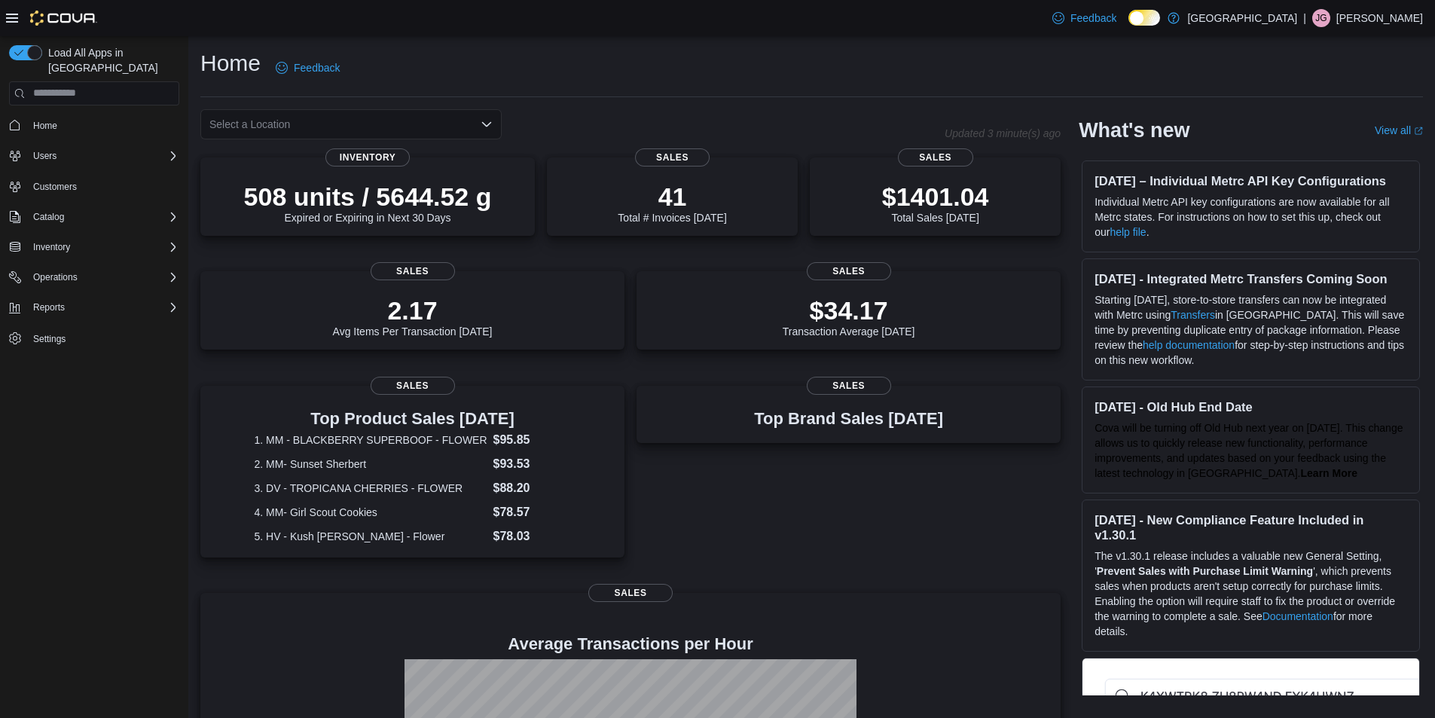
click at [484, 127] on icon "Open list of options" at bounding box center [487, 124] width 12 height 12
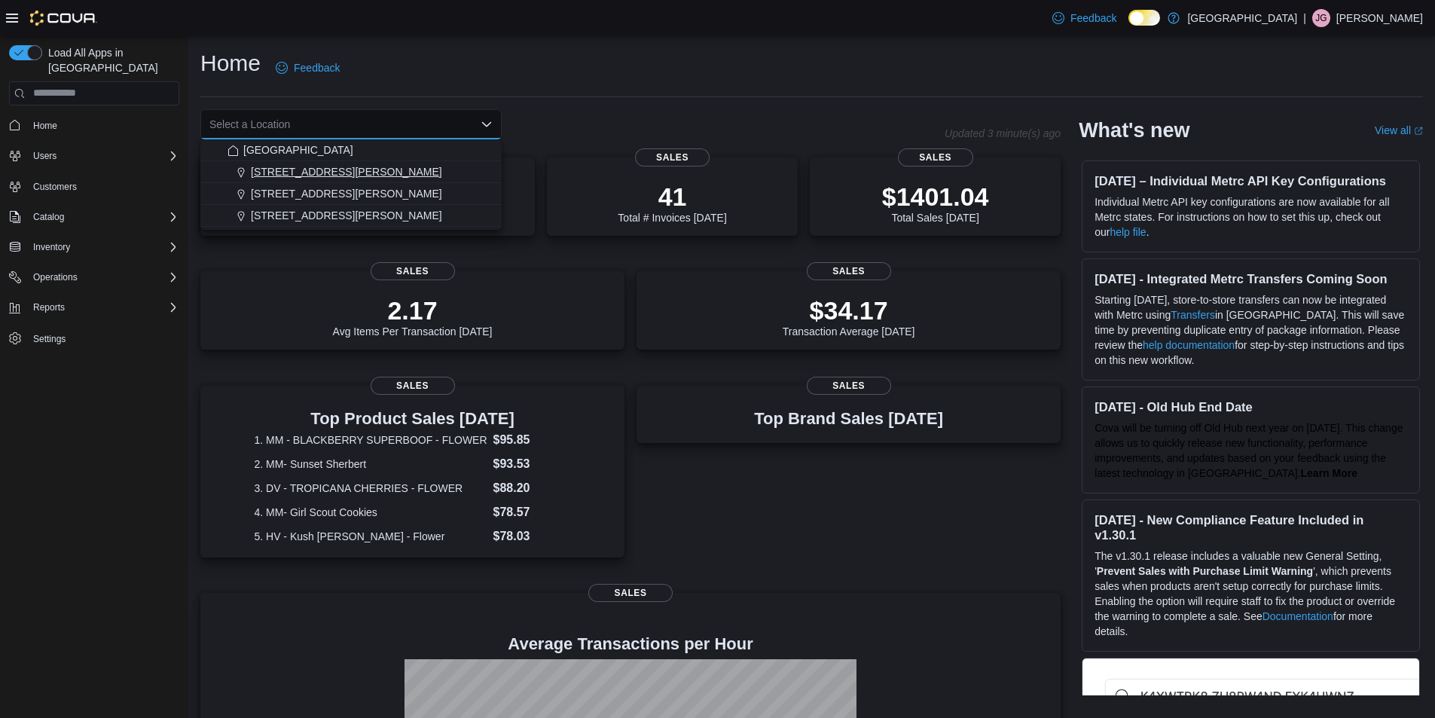
click at [301, 180] on button "[STREET_ADDRESS][PERSON_NAME]" at bounding box center [350, 172] width 301 height 22
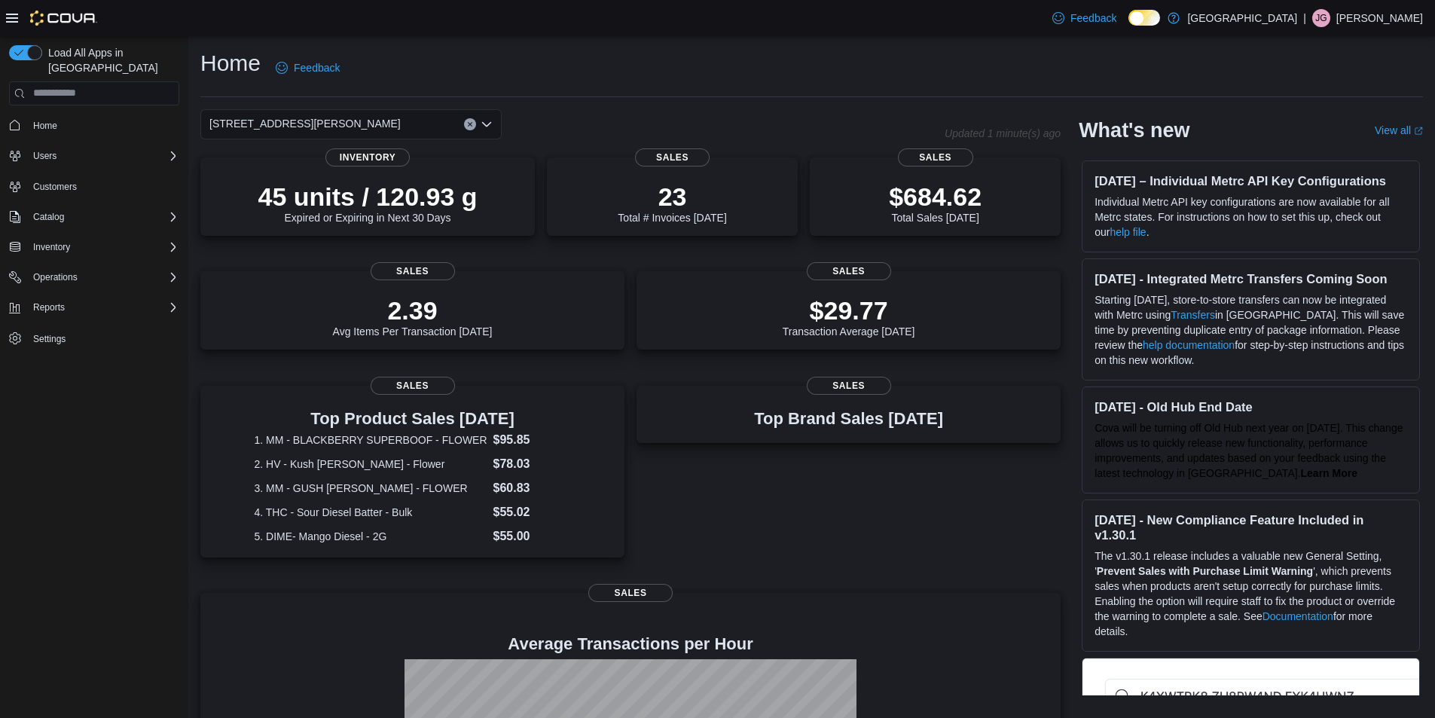
click at [483, 121] on icon "Open list of options" at bounding box center [487, 124] width 12 height 12
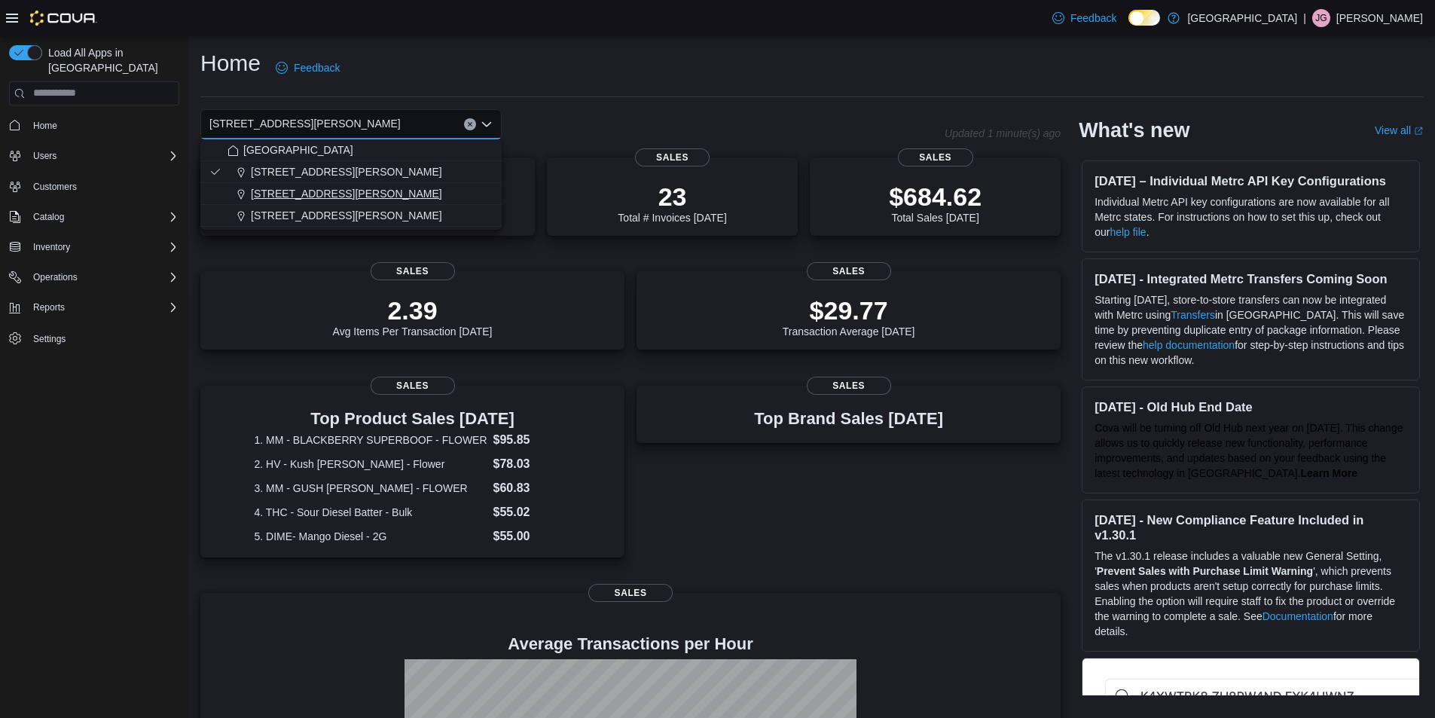
click at [322, 197] on span "[STREET_ADDRESS][PERSON_NAME]" at bounding box center [346, 193] width 191 height 15
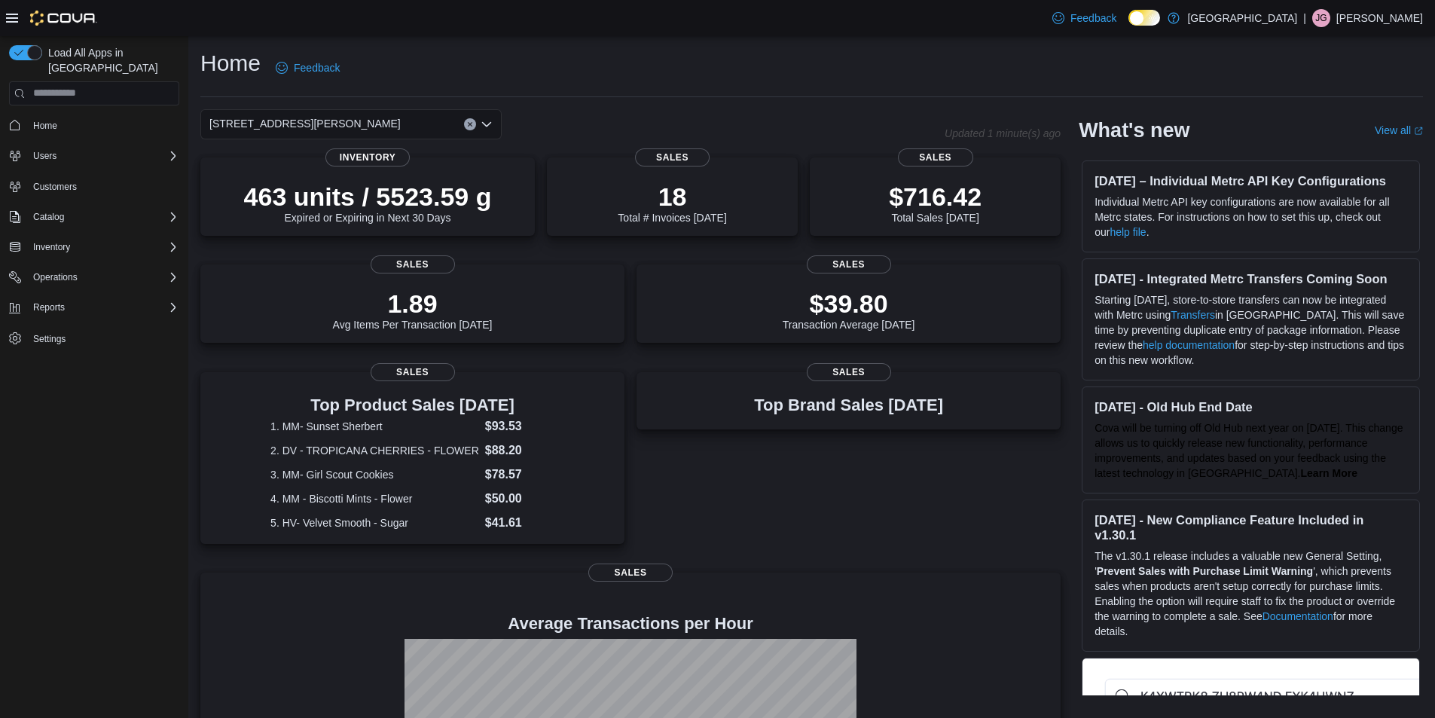
click at [467, 122] on icon "Clear input" at bounding box center [470, 124] width 6 height 6
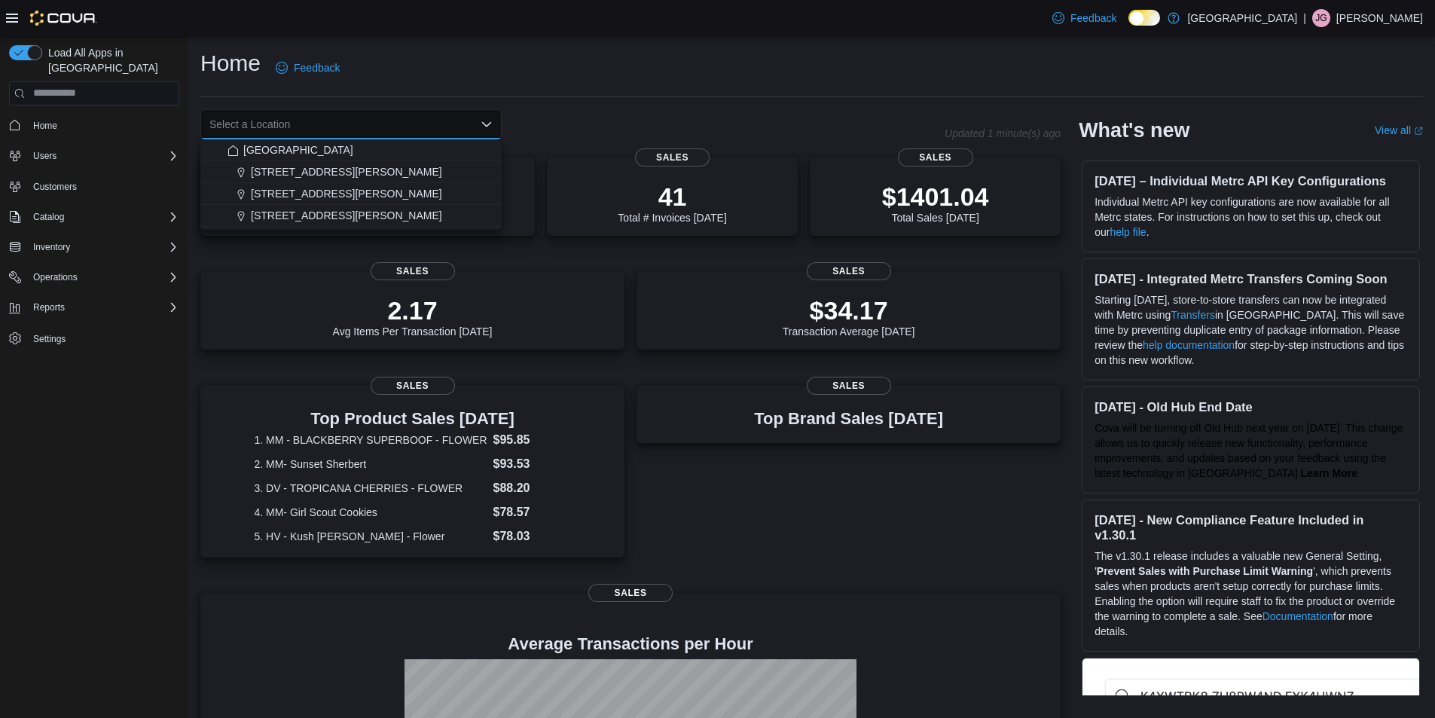
click at [633, 106] on div "Home Feedback Select a Location Combo box. Selected. Combo box input. Select a …" at bounding box center [811, 481] width 1247 height 891
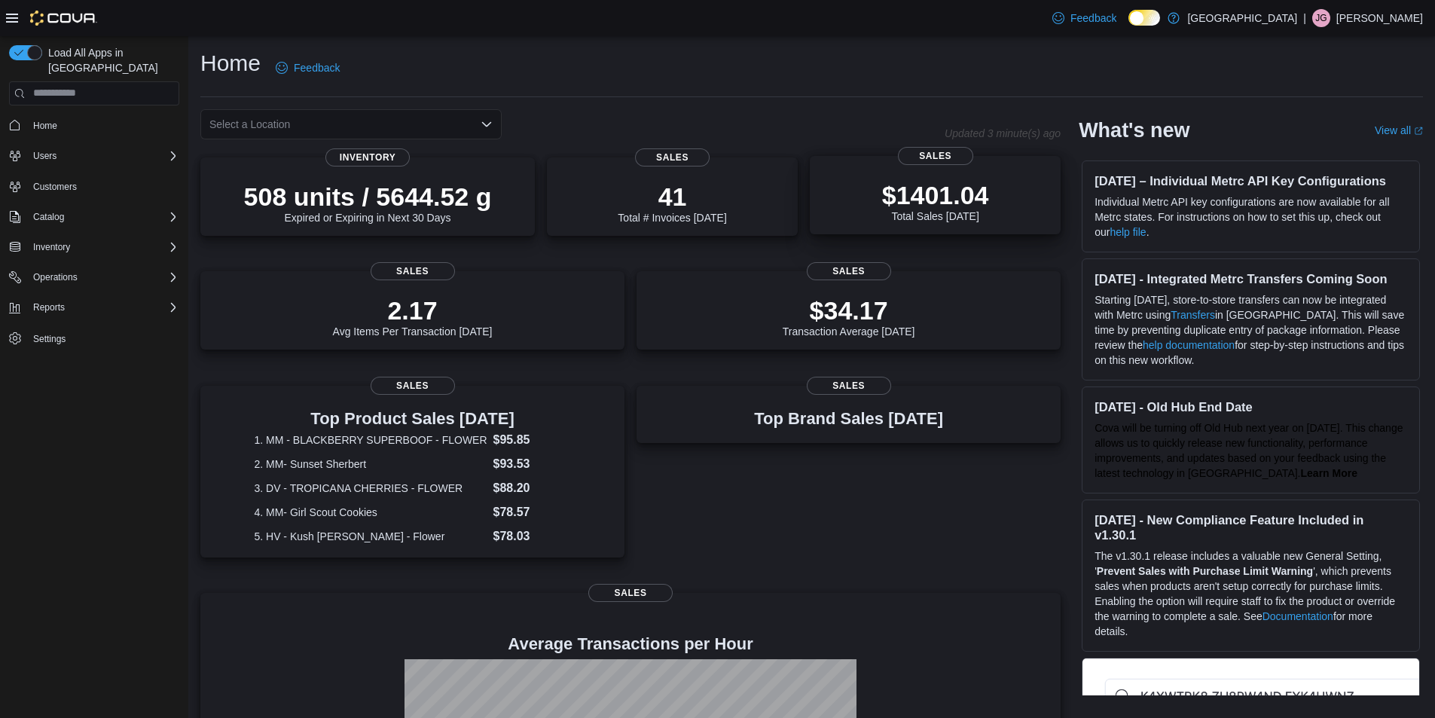
click at [925, 208] on p "$1401.04" at bounding box center [935, 195] width 107 height 30
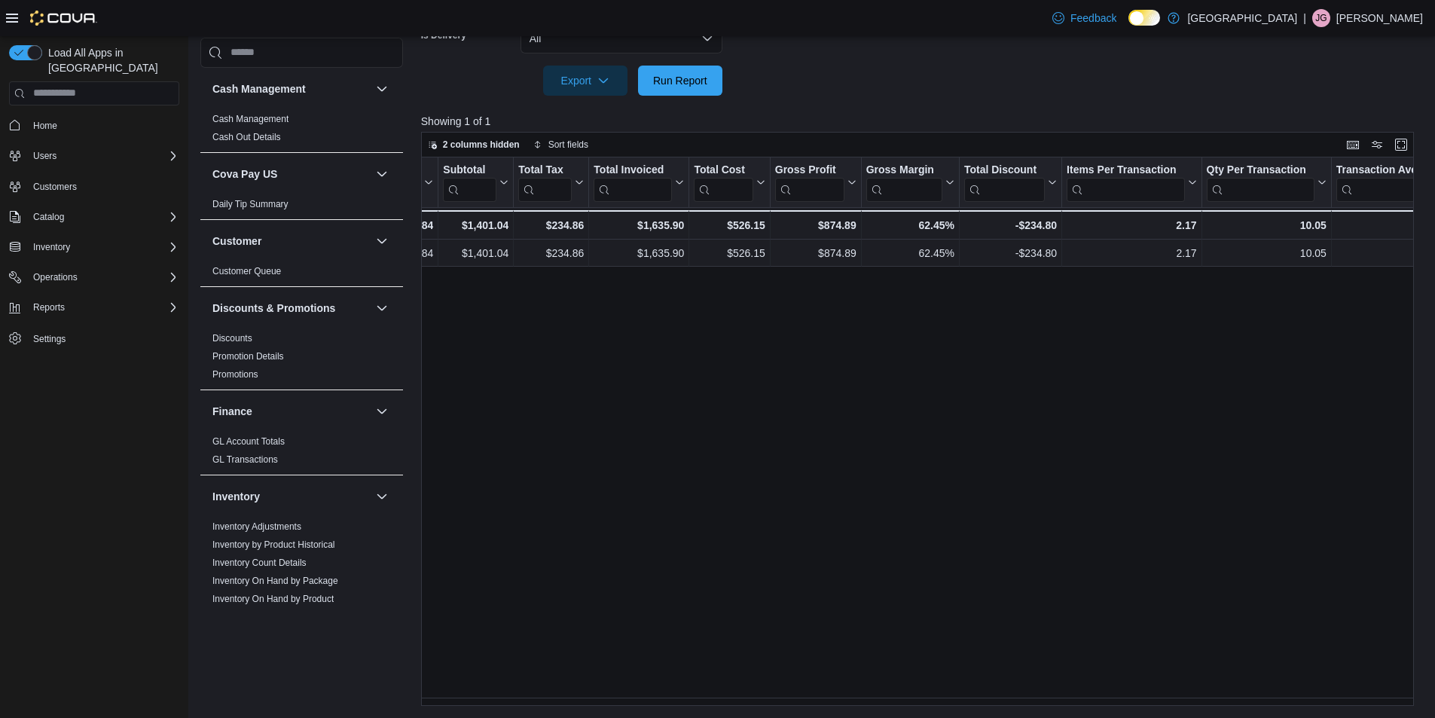
scroll to position [0, 532]
click at [49, 120] on span "Home" at bounding box center [45, 126] width 24 height 12
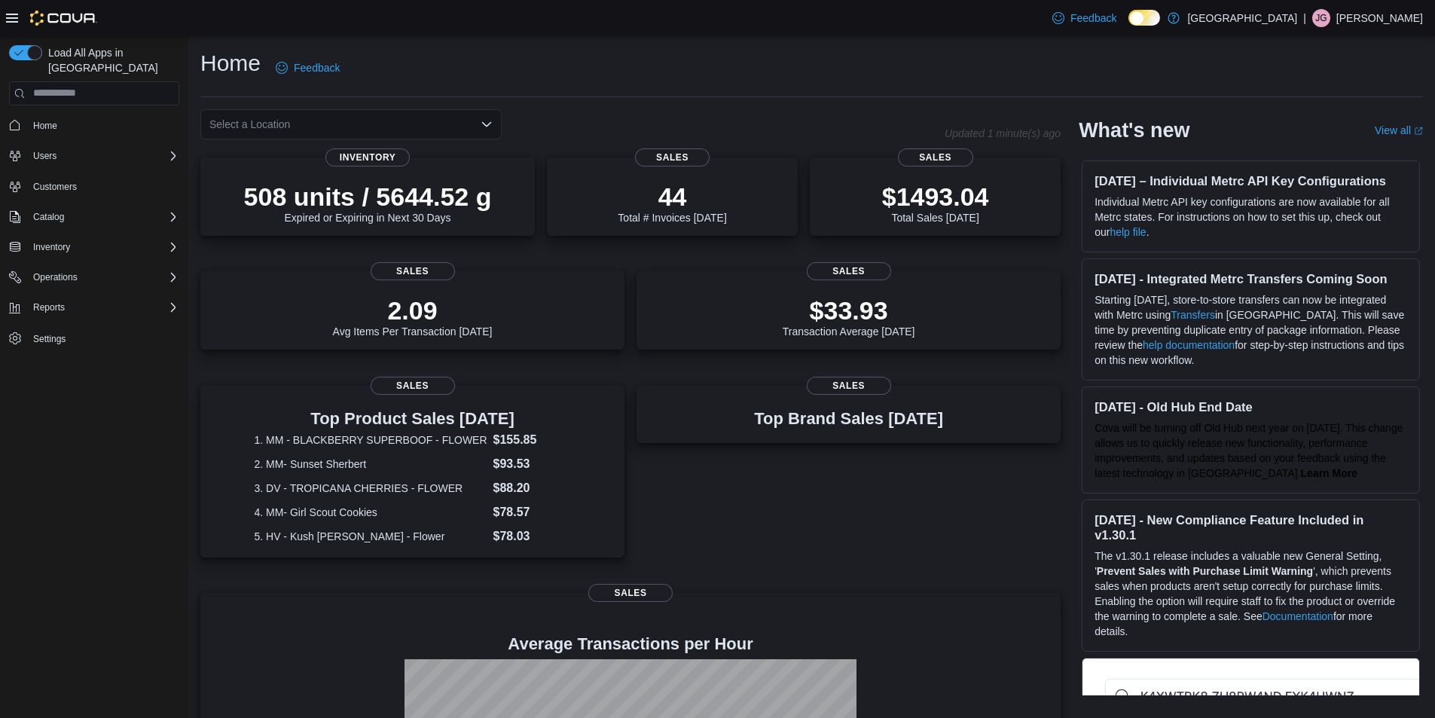
click at [485, 121] on icon "Open list of options" at bounding box center [487, 124] width 12 height 12
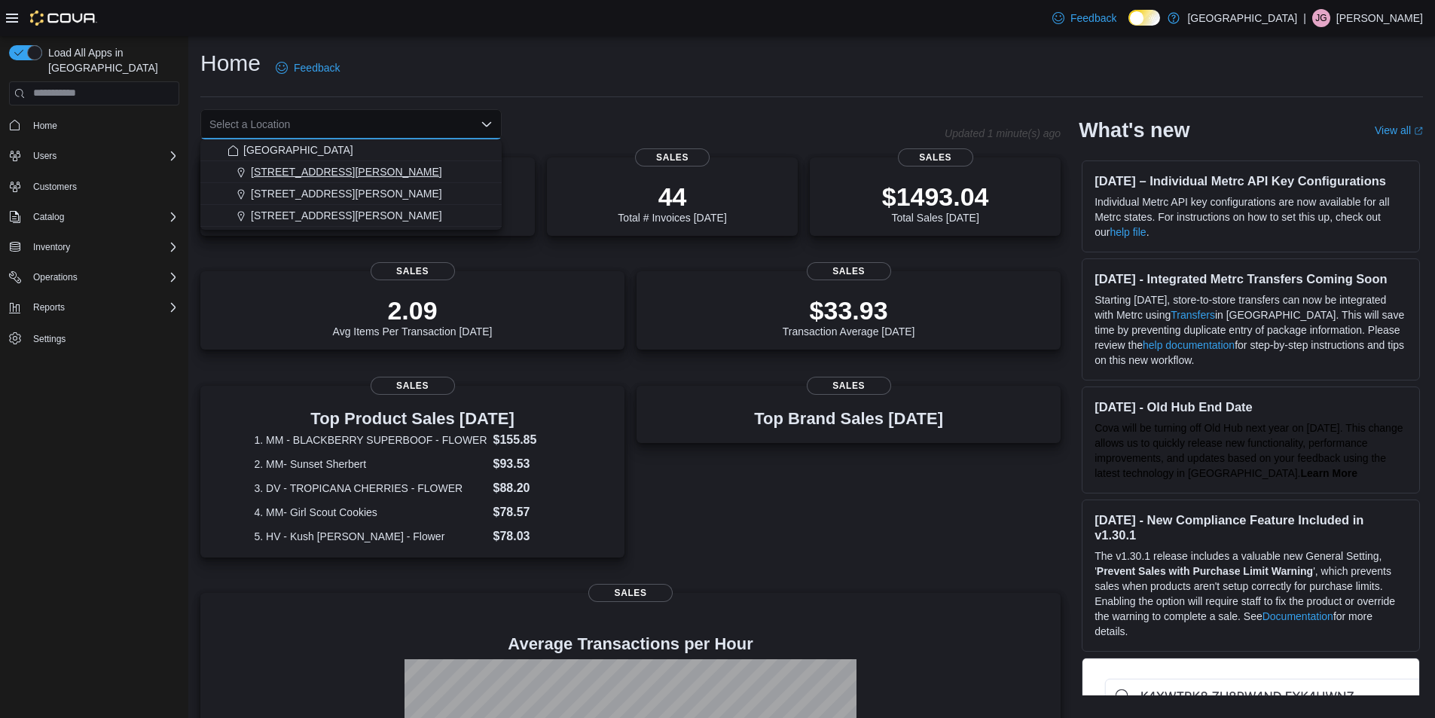
click at [315, 178] on span "[STREET_ADDRESS][PERSON_NAME]" at bounding box center [346, 171] width 191 height 15
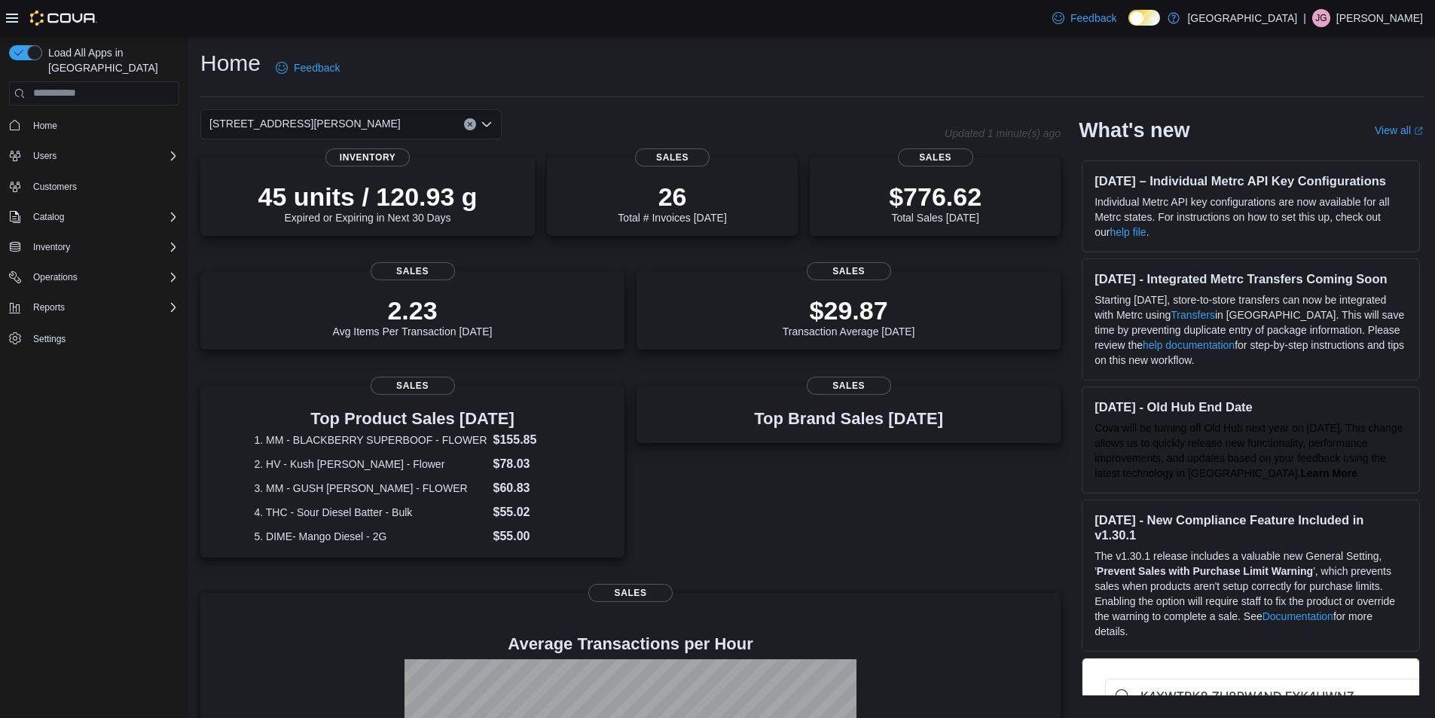
click at [586, 75] on div "Home Feedback" at bounding box center [811, 67] width 1223 height 39
click at [484, 122] on icon "Open list of options" at bounding box center [486, 123] width 9 height 5
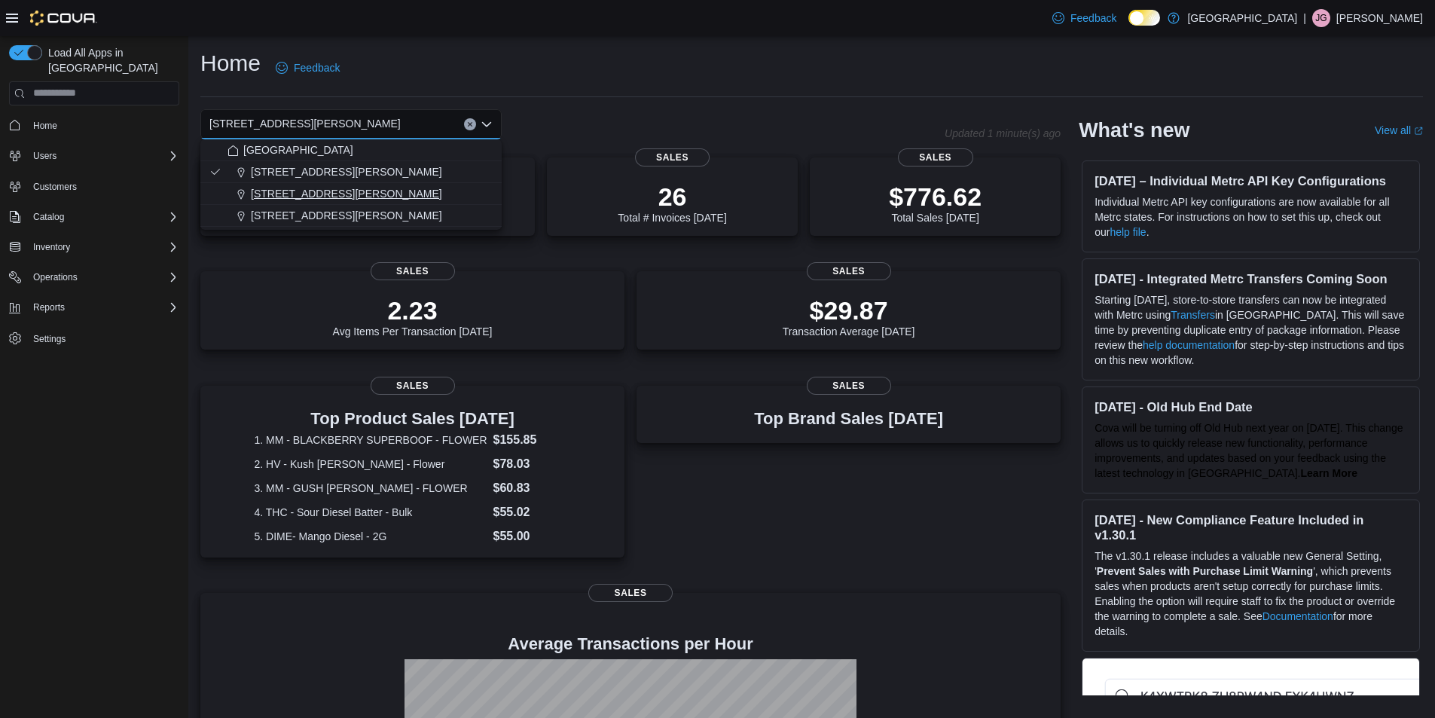
click at [345, 194] on span "[STREET_ADDRESS][PERSON_NAME]" at bounding box center [346, 193] width 191 height 15
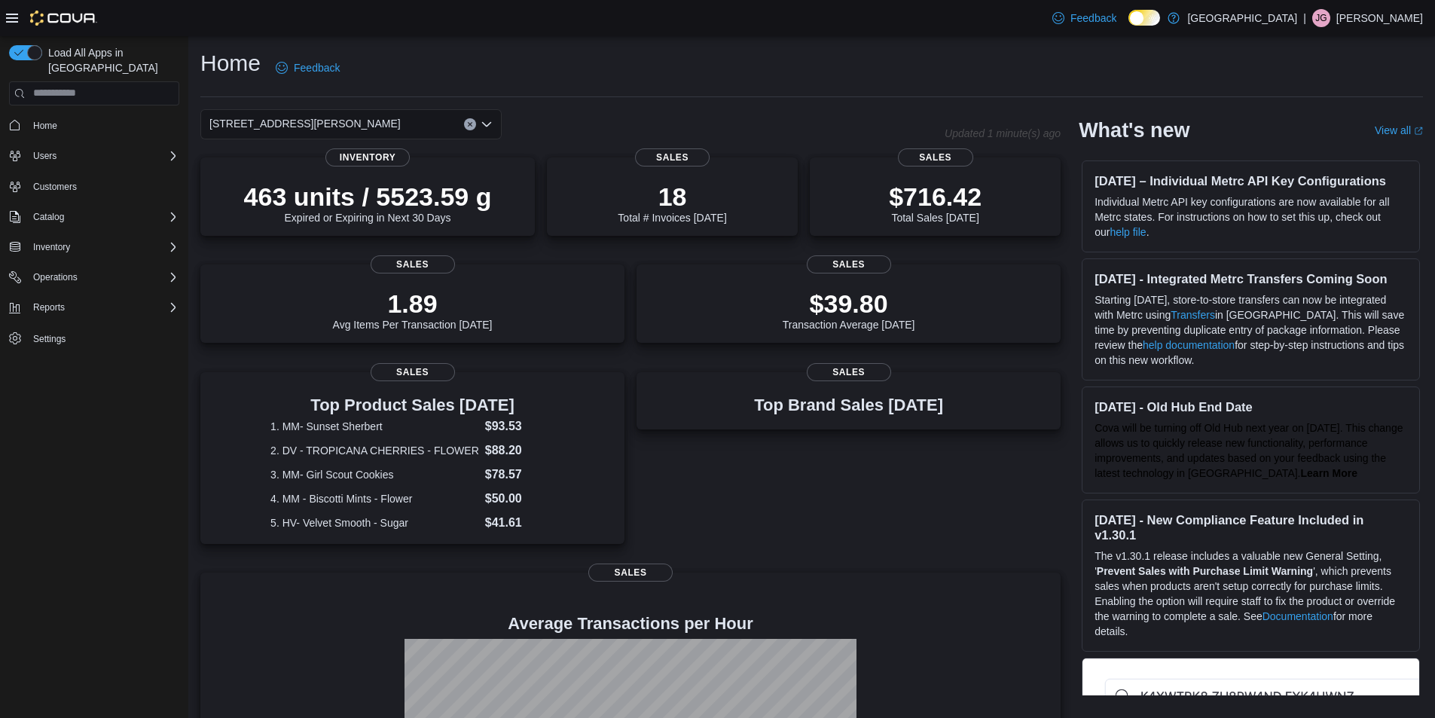
click at [483, 121] on icon "Open list of options" at bounding box center [486, 123] width 9 height 5
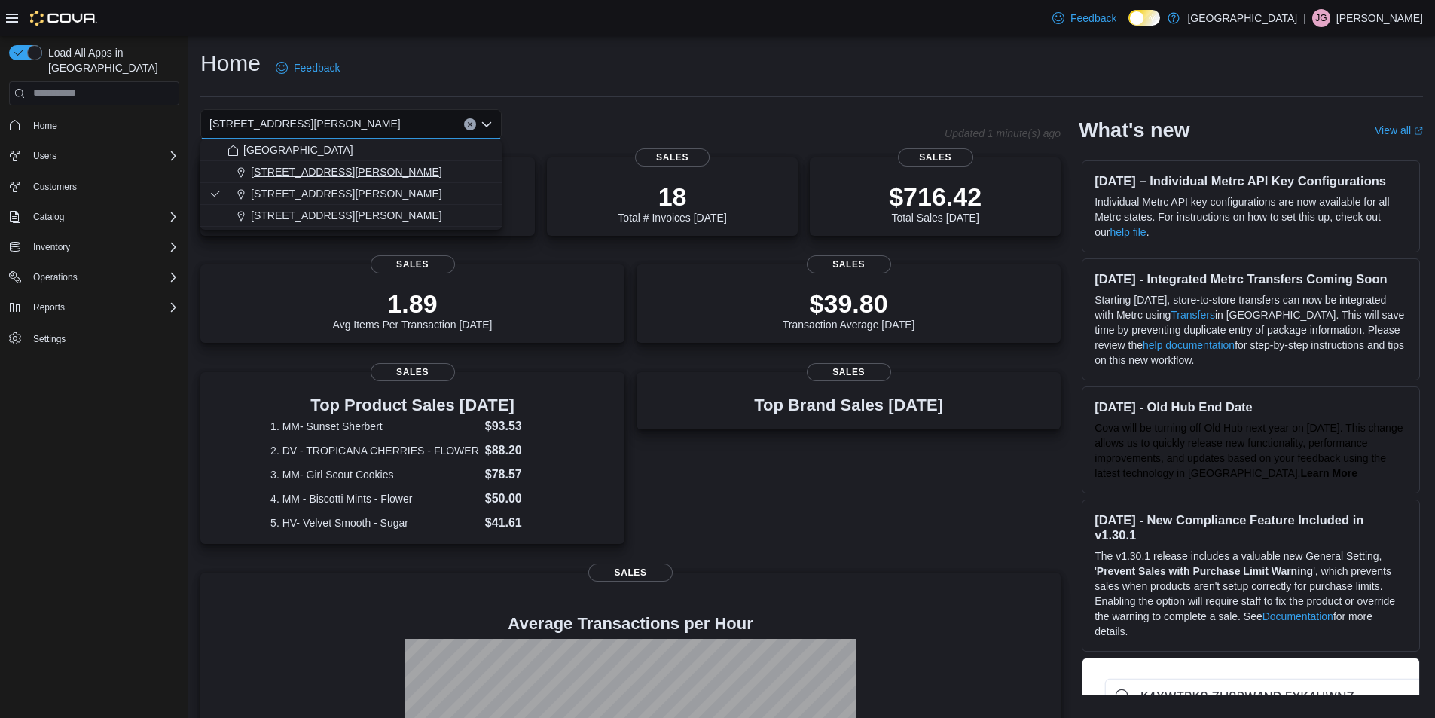
click at [329, 173] on span "[STREET_ADDRESS][PERSON_NAME]" at bounding box center [346, 171] width 191 height 15
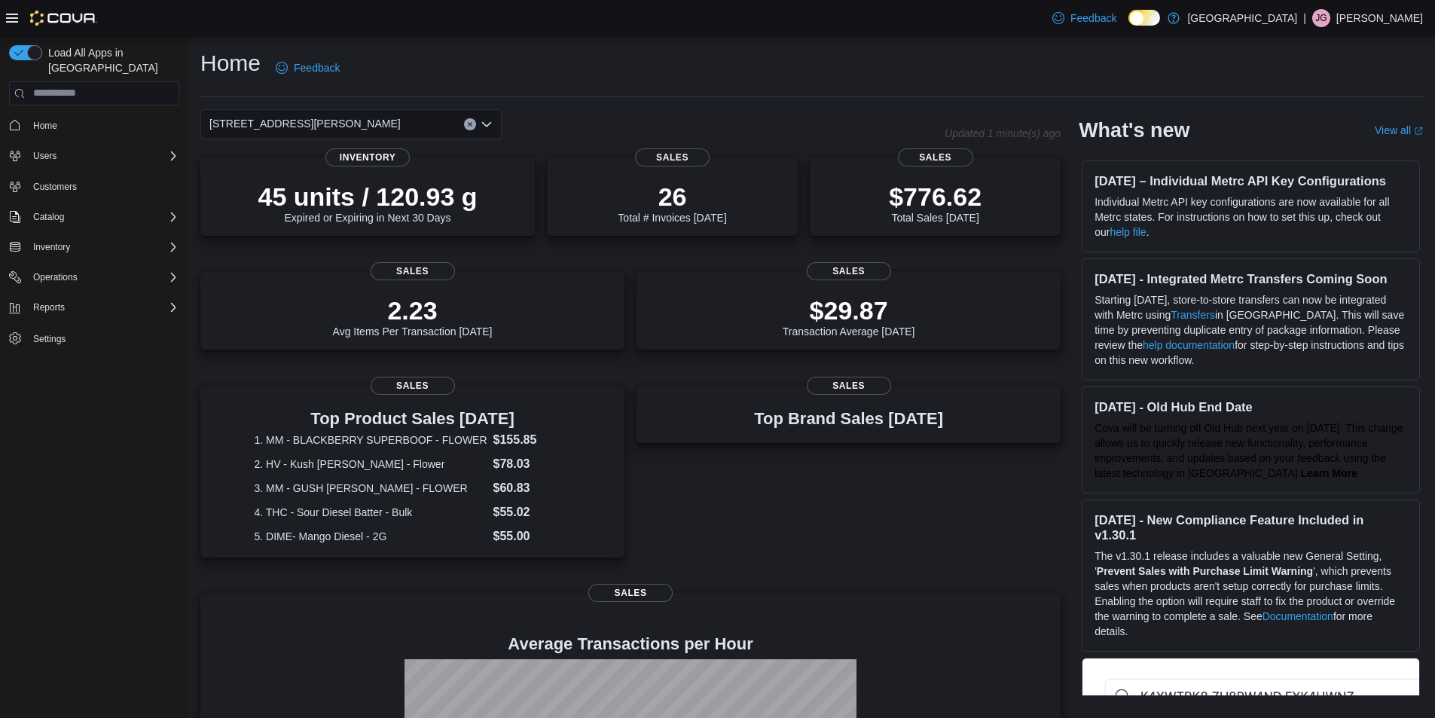
click at [471, 122] on icon "Clear input" at bounding box center [470, 124] width 6 height 6
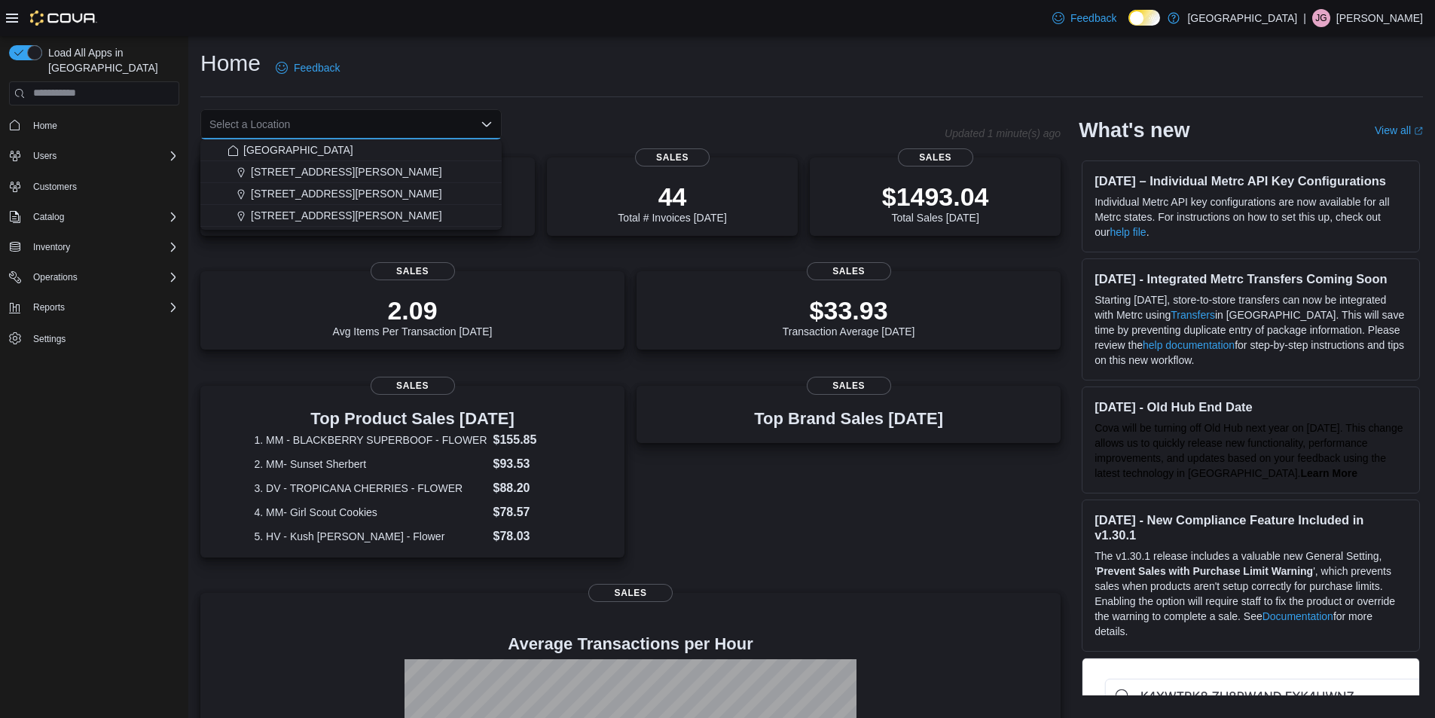
click at [543, 66] on div "Home Feedback" at bounding box center [811, 67] width 1223 height 39
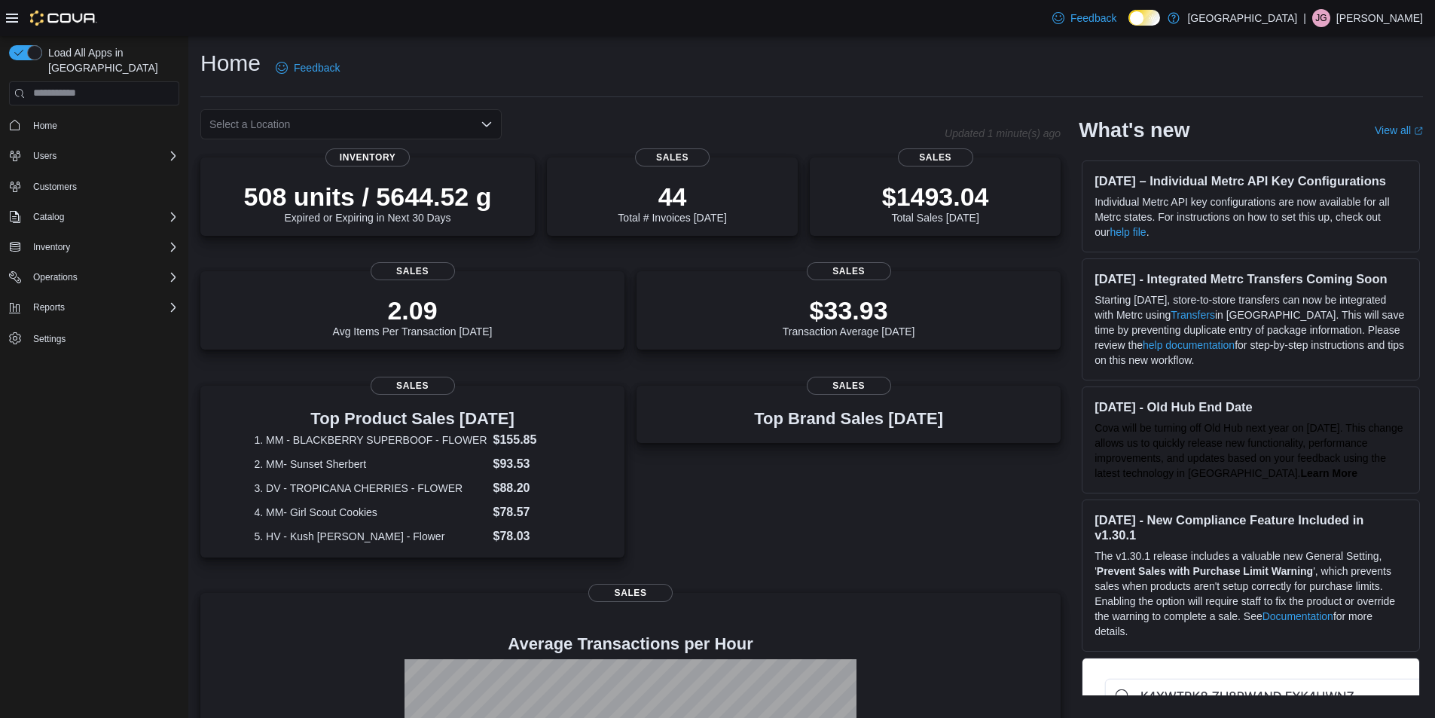
click at [964, 59] on div "Home Feedback" at bounding box center [811, 67] width 1223 height 39
